Goal: Obtain resource: Obtain resource

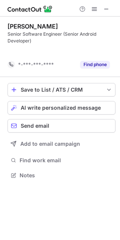
scroll to position [158, 120]
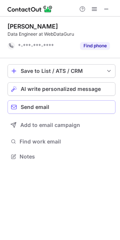
scroll to position [151, 120]
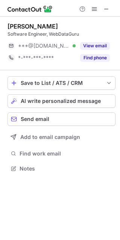
scroll to position [4, 4]
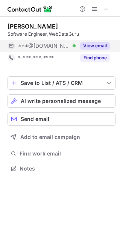
click at [91, 44] on button "View email" at bounding box center [95, 46] width 30 height 8
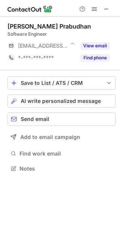
scroll to position [4, 4]
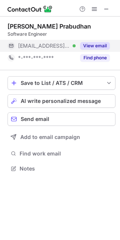
drag, startPoint x: 96, startPoint y: 44, endPoint x: 101, endPoint y: 44, distance: 4.6
click at [98, 44] on button "View email" at bounding box center [95, 46] width 30 height 8
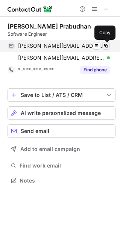
click at [104, 47] on span at bounding box center [106, 46] width 6 height 6
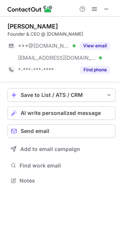
scroll to position [175, 120]
drag, startPoint x: 101, startPoint y: 45, endPoint x: 19, endPoint y: 18, distance: 86.2
click at [98, 45] on button "View email" at bounding box center [95, 46] width 30 height 8
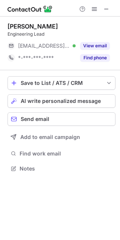
scroll to position [163, 120]
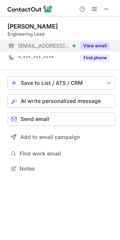
click at [92, 45] on button "View email" at bounding box center [95, 46] width 30 height 8
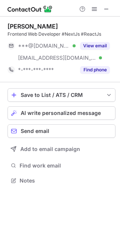
scroll to position [175, 120]
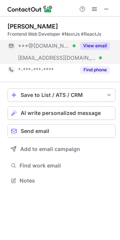
click at [87, 47] on button "View email" at bounding box center [95, 46] width 30 height 8
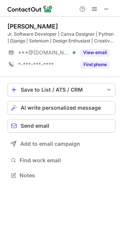
scroll to position [170, 120]
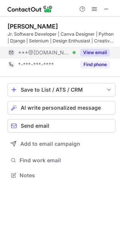
click at [84, 49] on button "View email" at bounding box center [95, 53] width 30 height 8
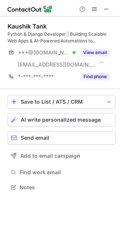
scroll to position [182, 120]
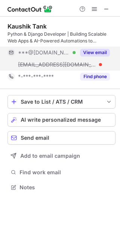
click at [95, 53] on button "View email" at bounding box center [95, 53] width 30 height 8
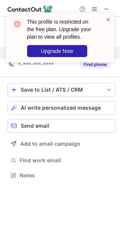
scroll to position [170, 120]
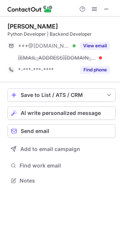
scroll to position [175, 120]
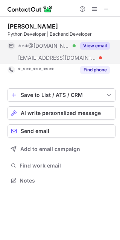
click at [98, 45] on button "View email" at bounding box center [95, 46] width 30 height 8
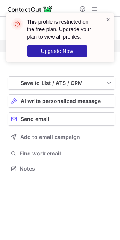
scroll to position [163, 120]
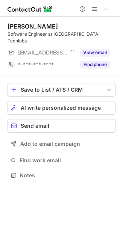
scroll to position [163, 120]
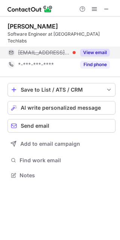
click at [92, 49] on button "View email" at bounding box center [95, 53] width 30 height 8
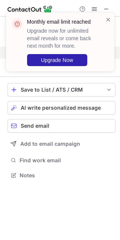
scroll to position [151, 120]
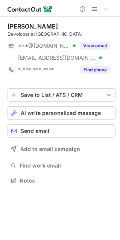
scroll to position [175, 120]
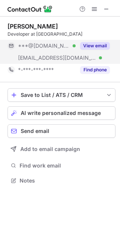
click at [96, 46] on button "View email" at bounding box center [95, 46] width 30 height 8
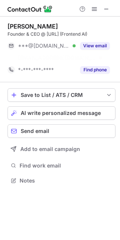
scroll to position [163, 120]
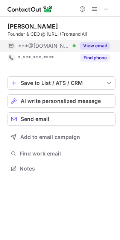
click at [92, 45] on button "View email" at bounding box center [95, 46] width 30 height 8
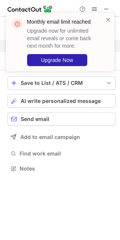
click at [116, 0] on div at bounding box center [60, 8] width 120 height 17
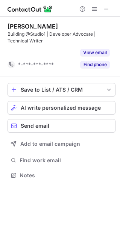
scroll to position [158, 120]
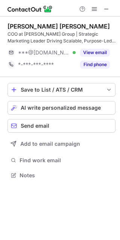
scroll to position [170, 120]
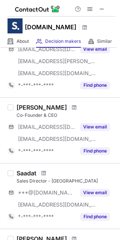
scroll to position [150, 0]
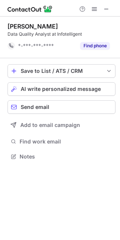
scroll to position [151, 120]
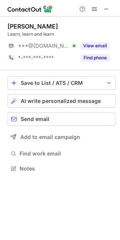
scroll to position [4, 4]
